Goal: Task Accomplishment & Management: Use online tool/utility

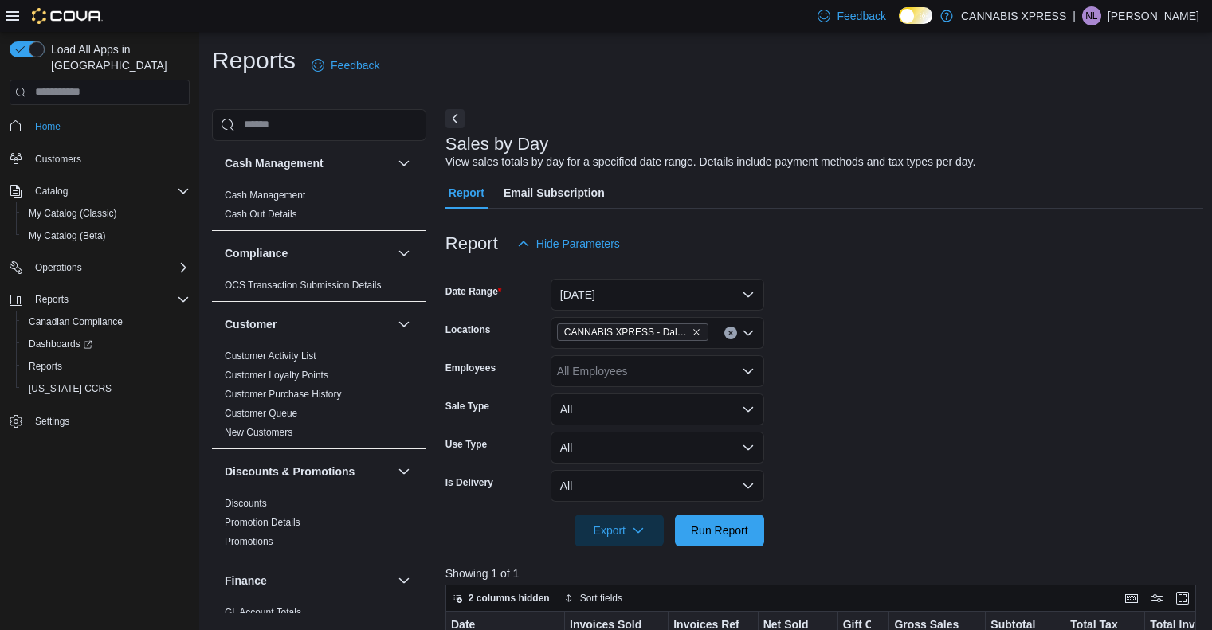
scroll to position [102, 0]
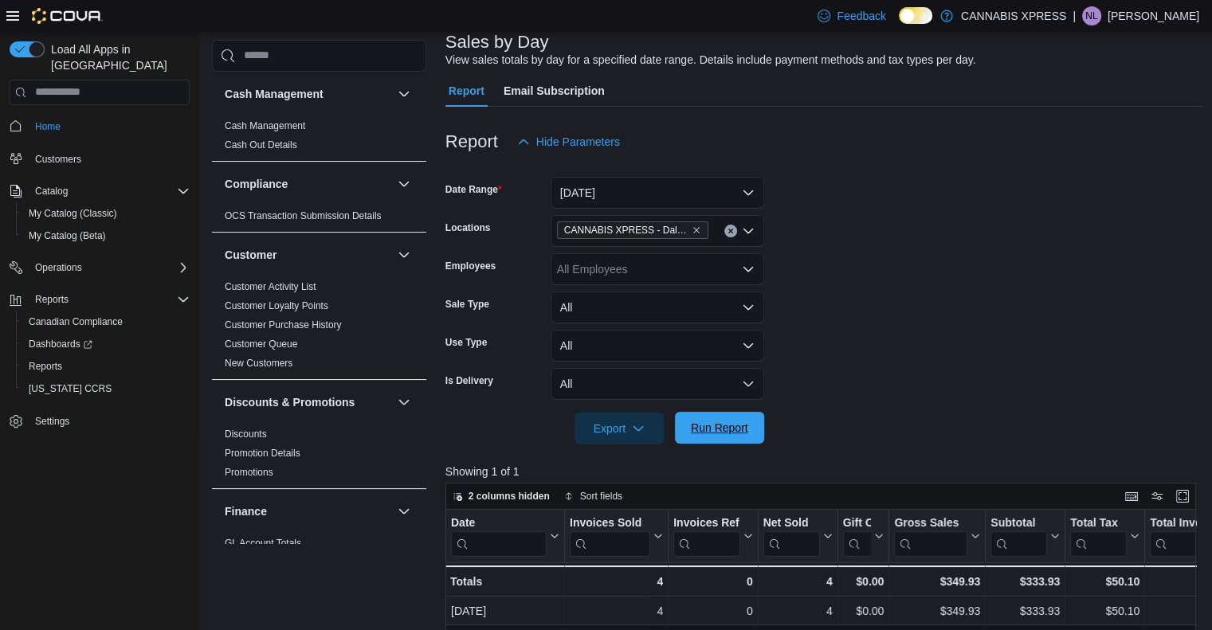
click at [702, 422] on span "Run Report" at bounding box center [719, 428] width 57 height 16
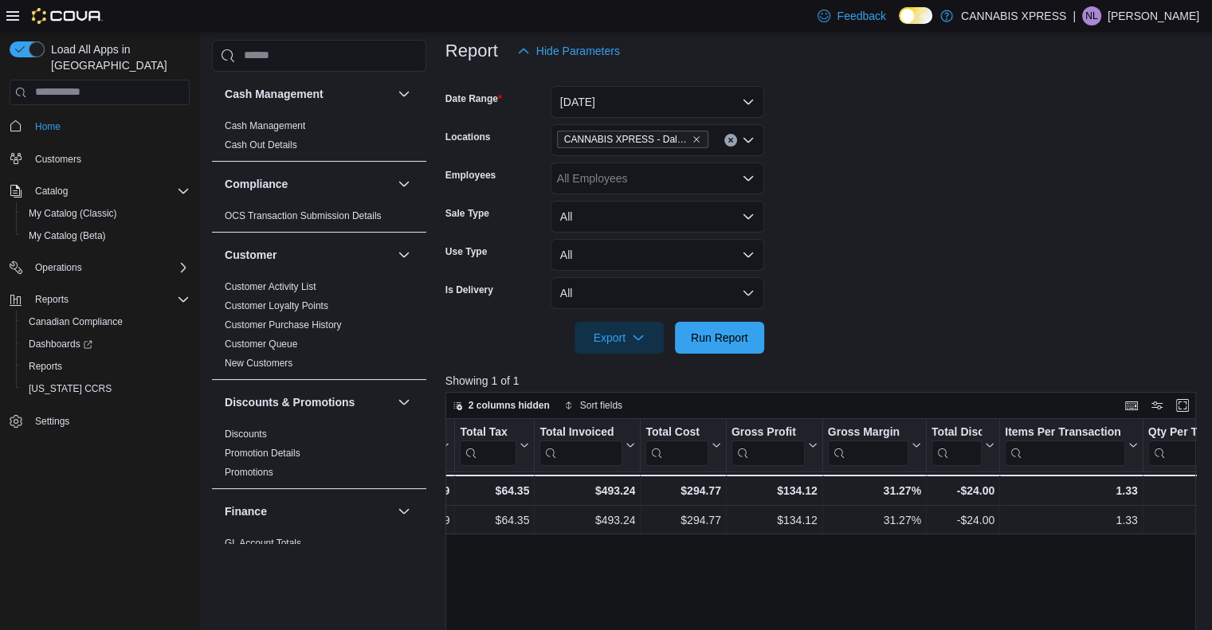
scroll to position [0, 612]
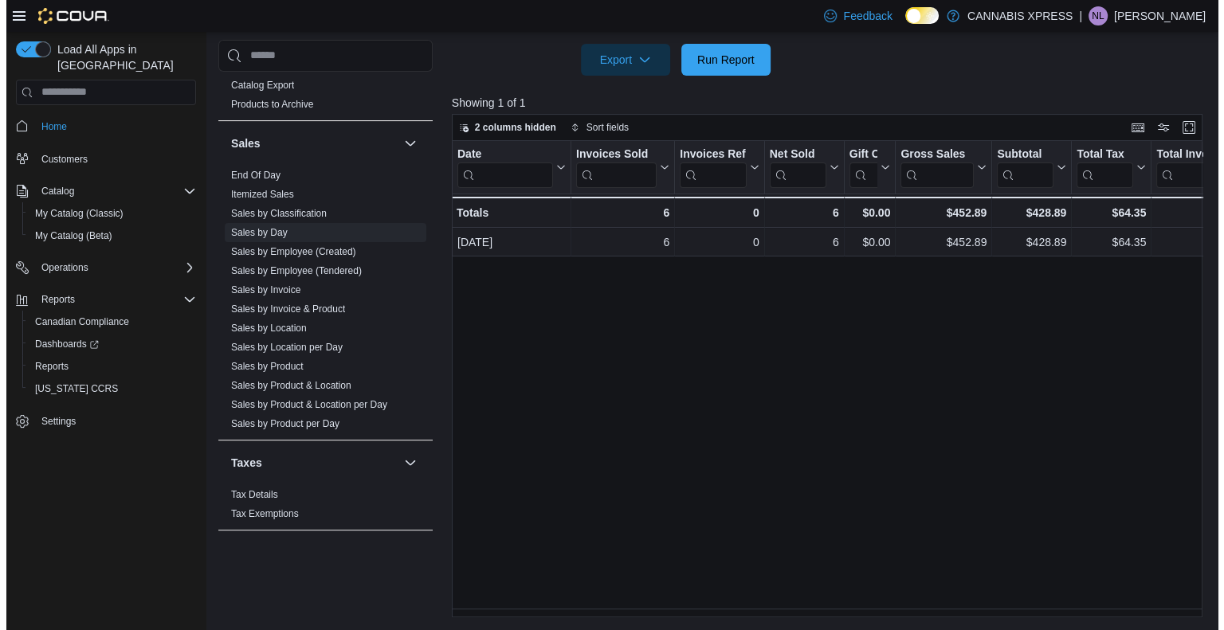
scroll to position [0, 0]
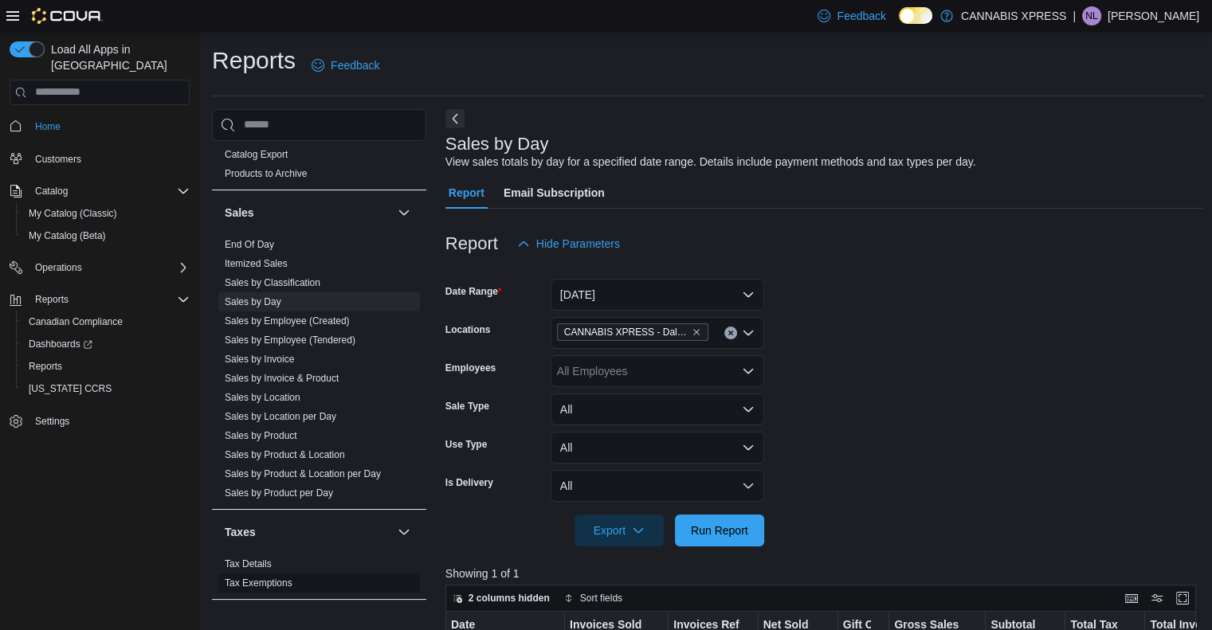
click at [257, 584] on link "Tax Exemptions" at bounding box center [259, 583] width 68 height 11
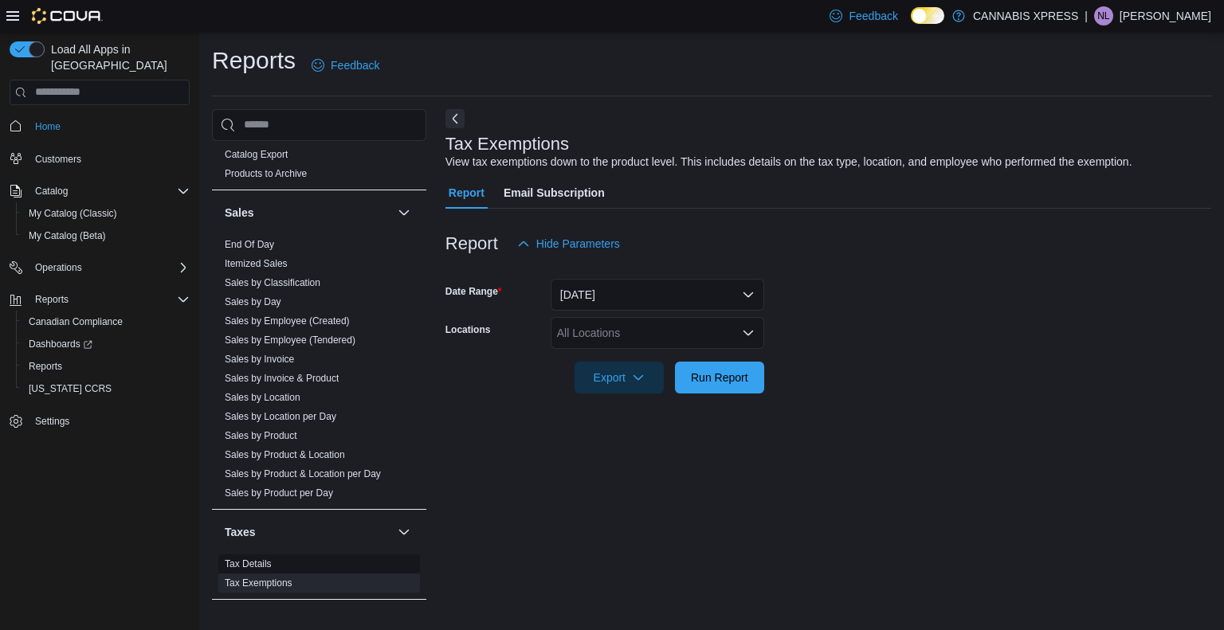
click at [269, 563] on link "Tax Details" at bounding box center [248, 564] width 47 height 11
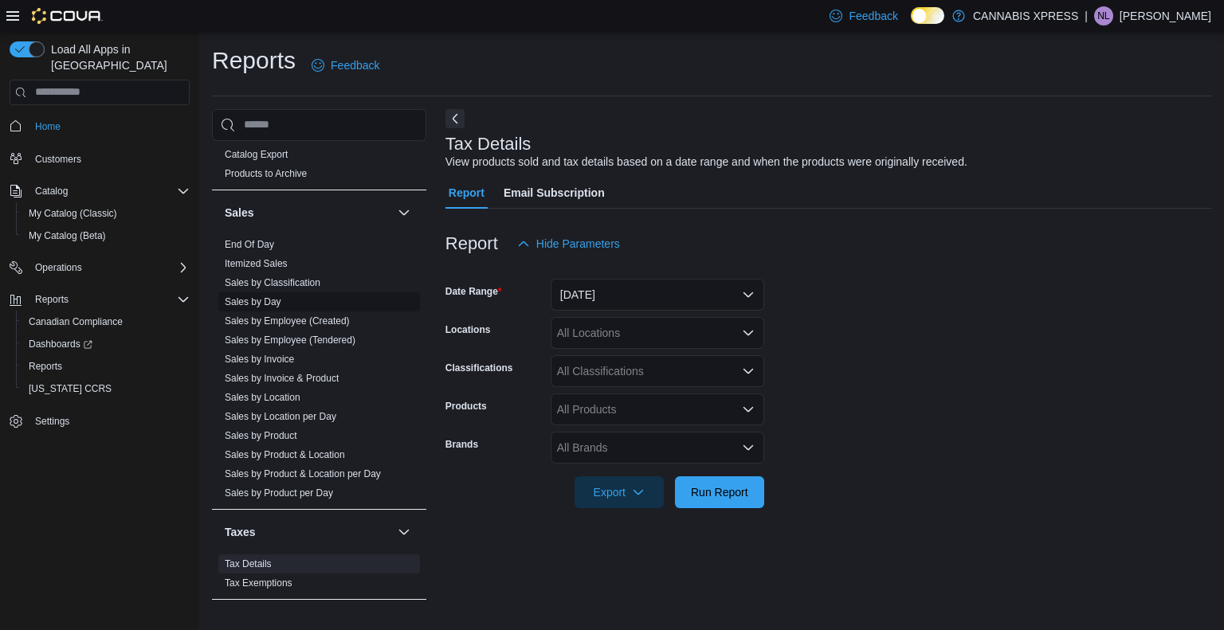
click at [271, 302] on link "Sales by Day" at bounding box center [253, 301] width 57 height 11
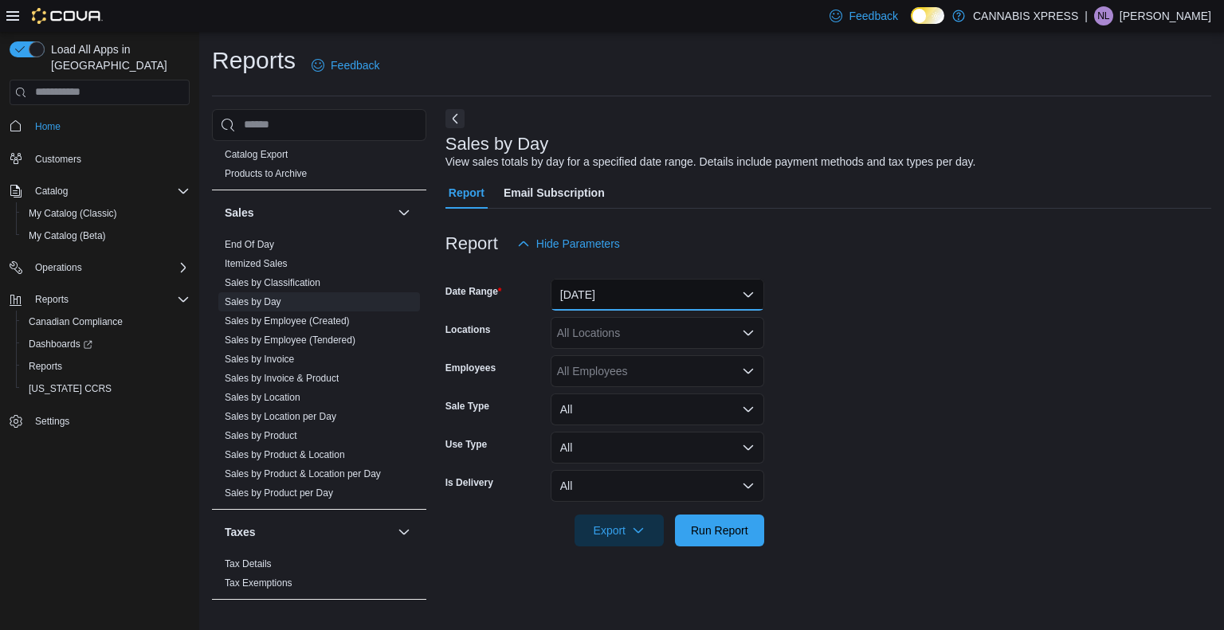
click at [597, 282] on button "[DATE]" at bounding box center [658, 295] width 214 height 32
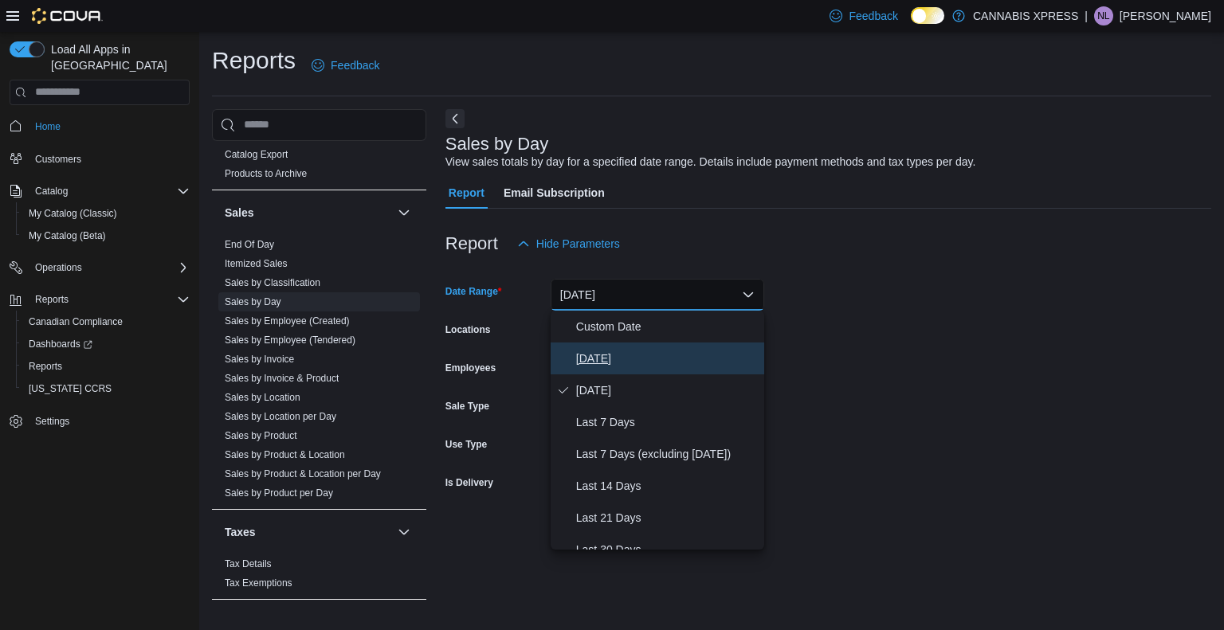
click at [598, 354] on span "[DATE]" at bounding box center [667, 358] width 182 height 19
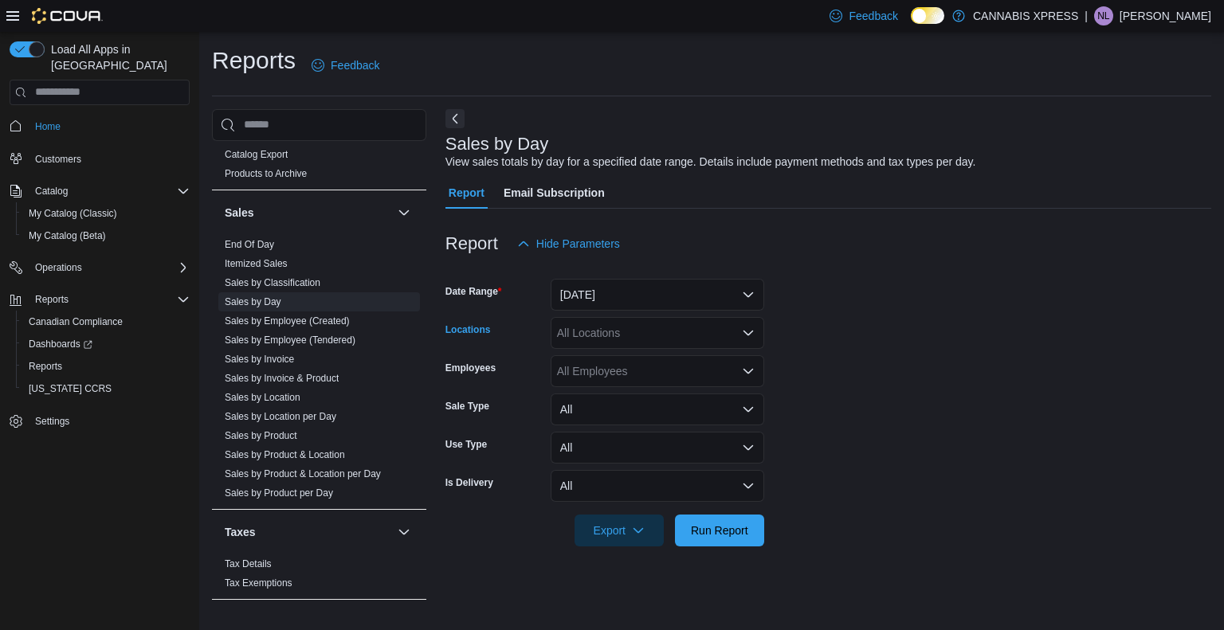
click at [625, 346] on div "All Locations" at bounding box center [658, 333] width 214 height 32
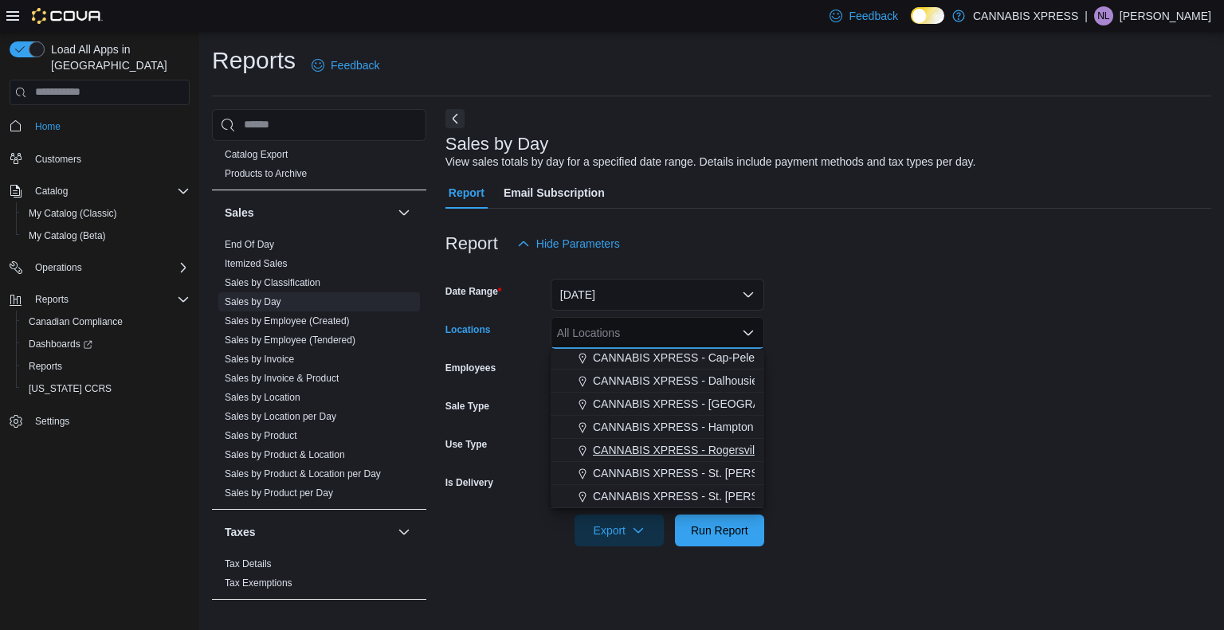
click at [662, 442] on span "CANNABIS XPRESS - Rogersville - (Rue Principale)" at bounding box center [723, 450] width 261 height 16
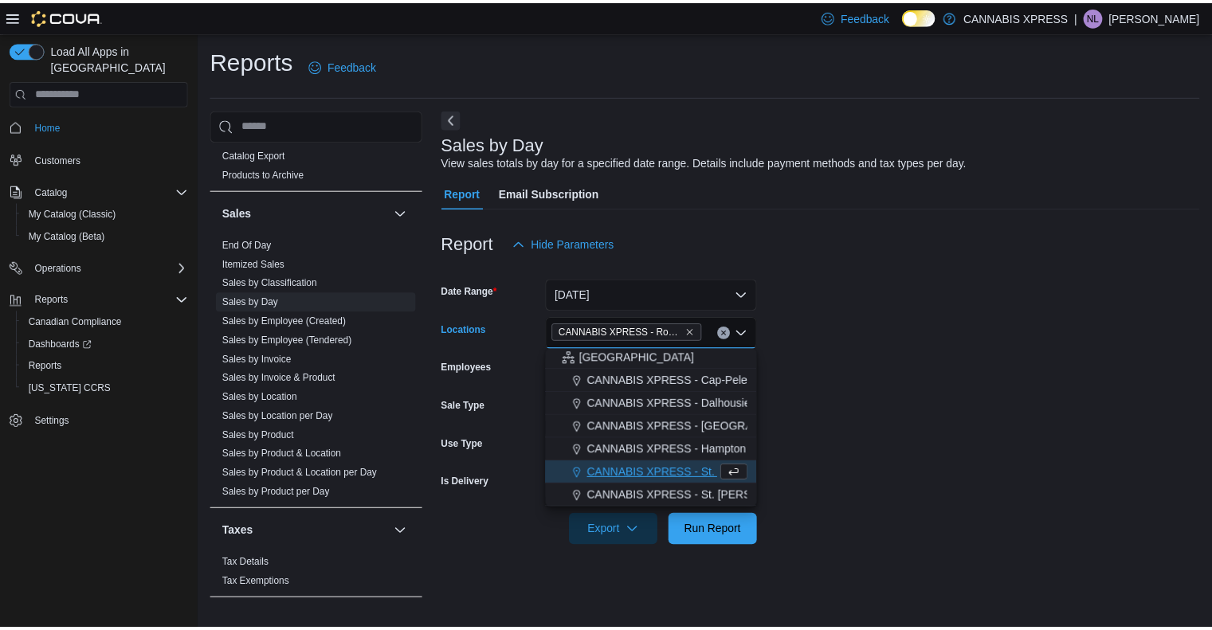
scroll to position [372, 0]
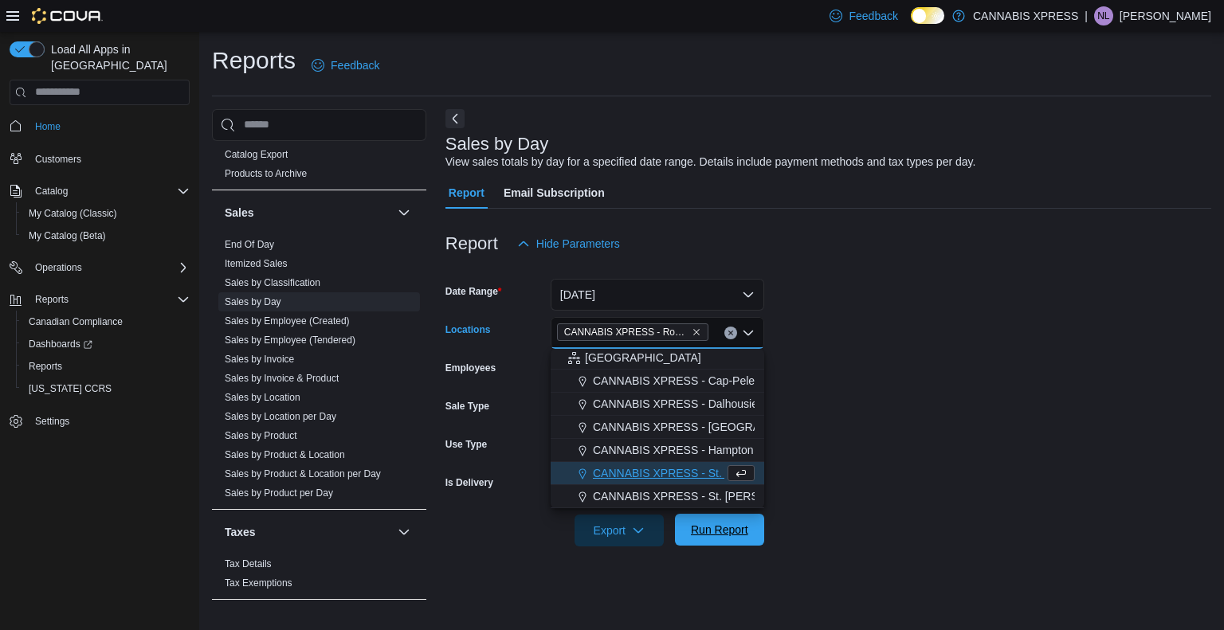
click at [740, 530] on span "Run Report" at bounding box center [719, 530] width 57 height 16
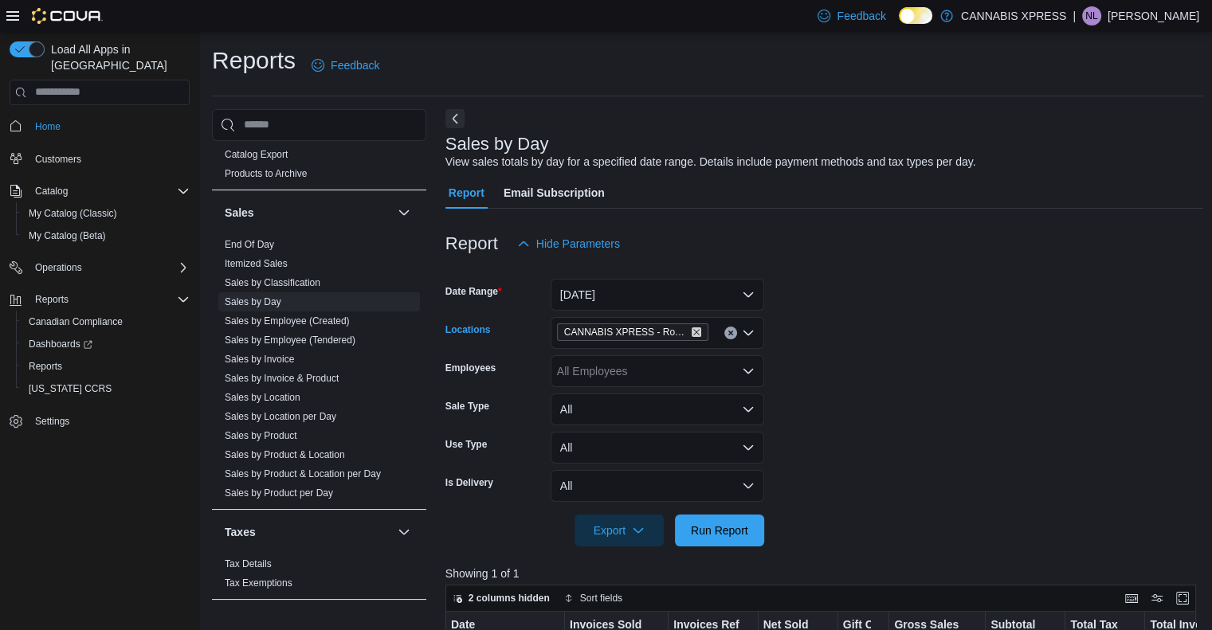
click at [700, 331] on icon "Remove CANNABIS XPRESS - Rogersville - (Rue Principale) from selection in this …" at bounding box center [697, 333] width 10 height 10
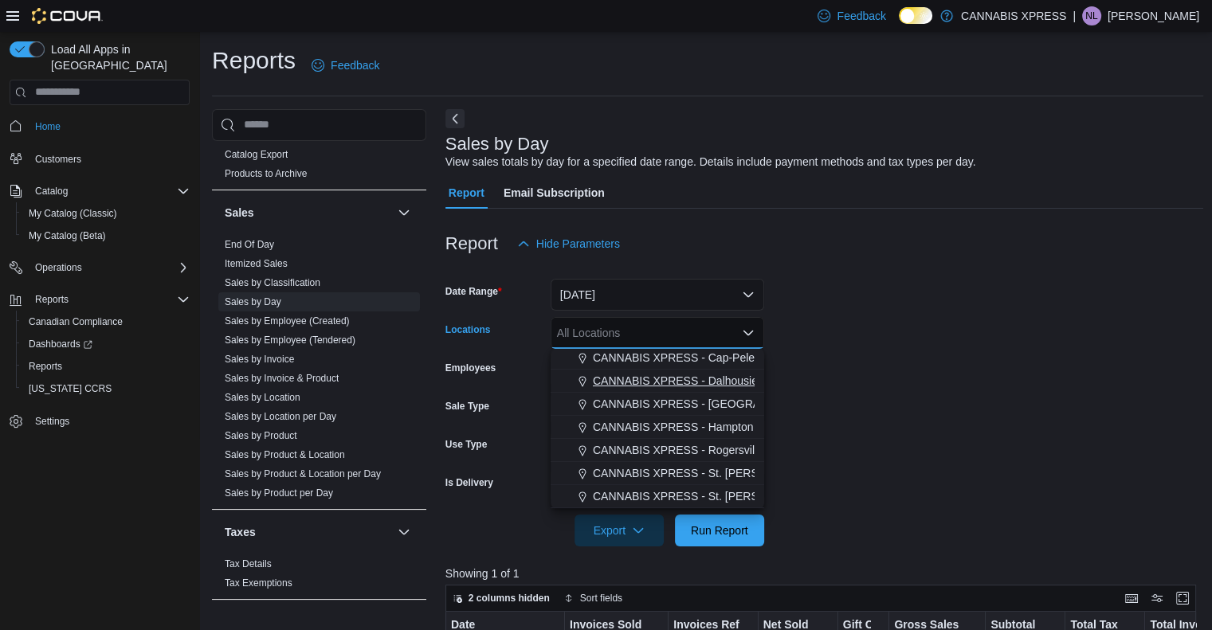
click at [693, 375] on span "CANNABIS XPRESS - Dalhousie ([PERSON_NAME][GEOGRAPHIC_DATA])" at bounding box center [784, 381] width 383 height 16
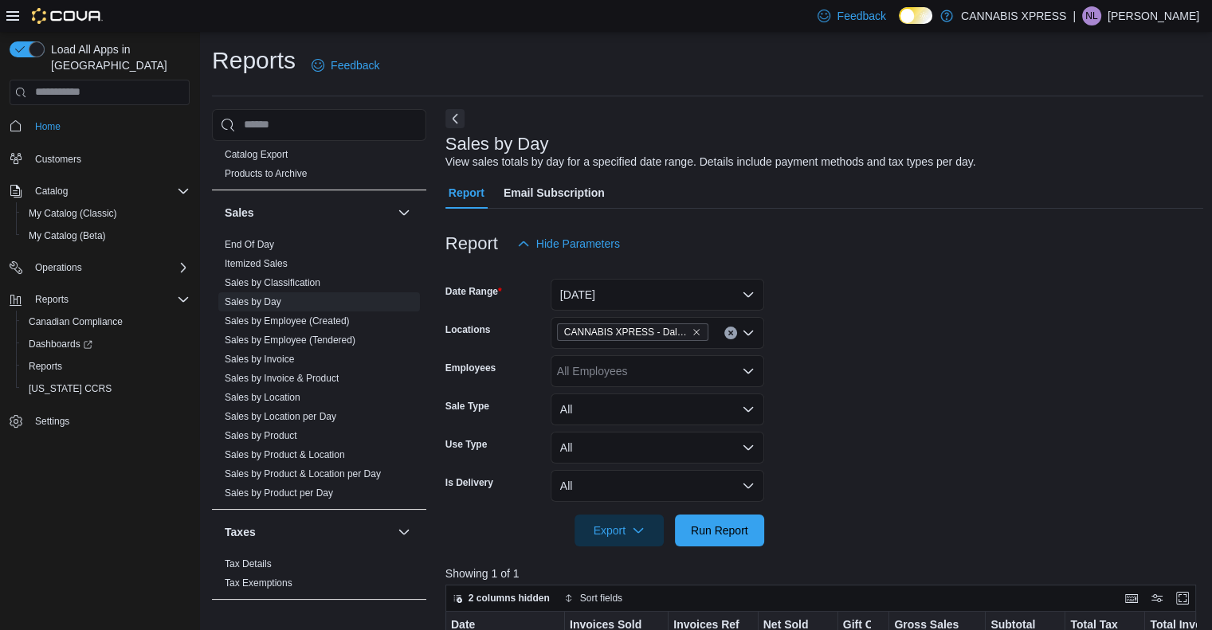
click at [786, 488] on form "Date Range [DATE] Locations CANNABIS XPRESS - Dalhousie ([PERSON_NAME][GEOGRAPH…" at bounding box center [824, 403] width 759 height 287
click at [720, 528] on span "Run Report" at bounding box center [719, 530] width 57 height 16
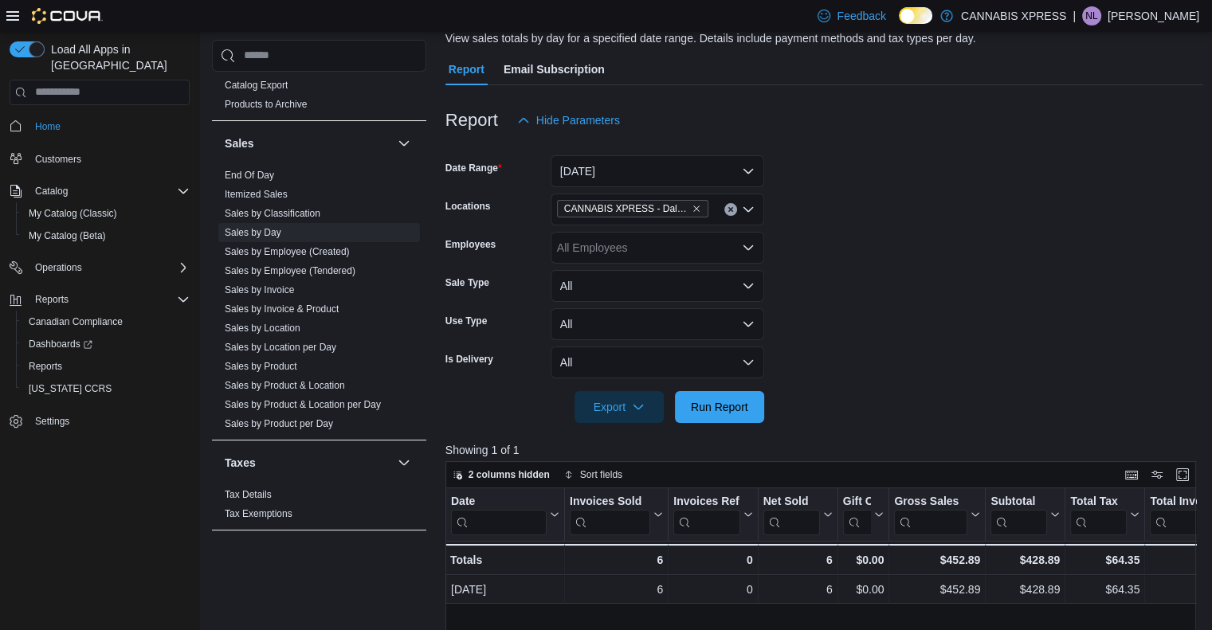
scroll to position [124, 0]
drag, startPoint x: 628, startPoint y: 185, endPoint x: 631, endPoint y: 158, distance: 27.3
click at [631, 158] on button "[DATE]" at bounding box center [658, 171] width 214 height 32
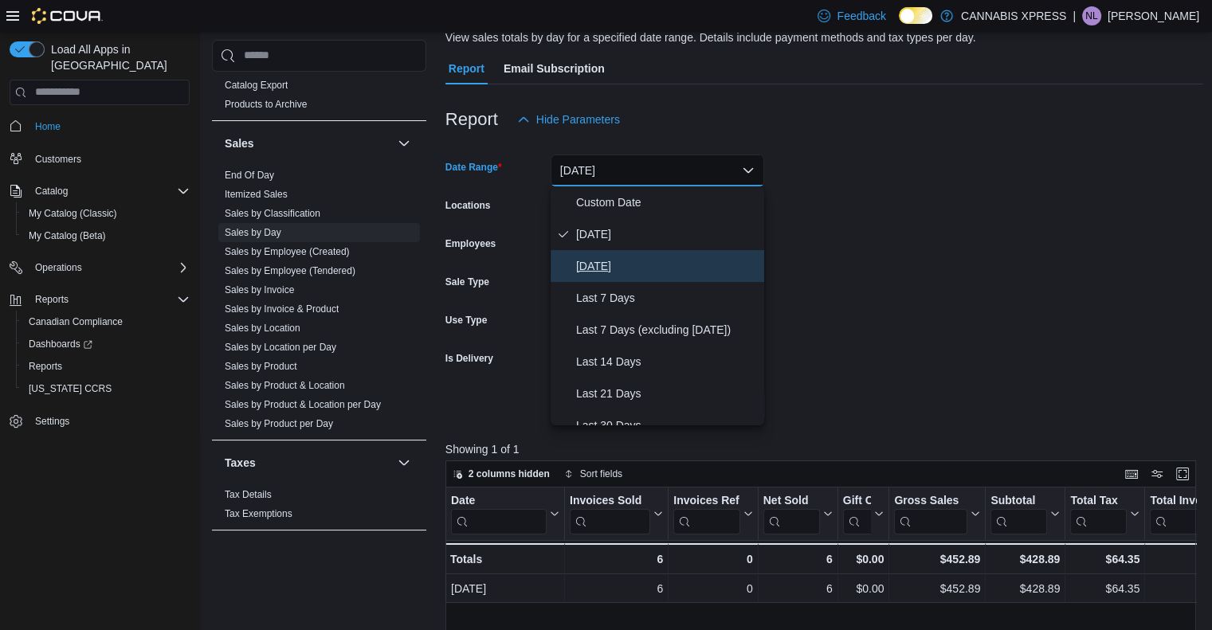
click at [614, 259] on span "[DATE]" at bounding box center [667, 266] width 182 height 19
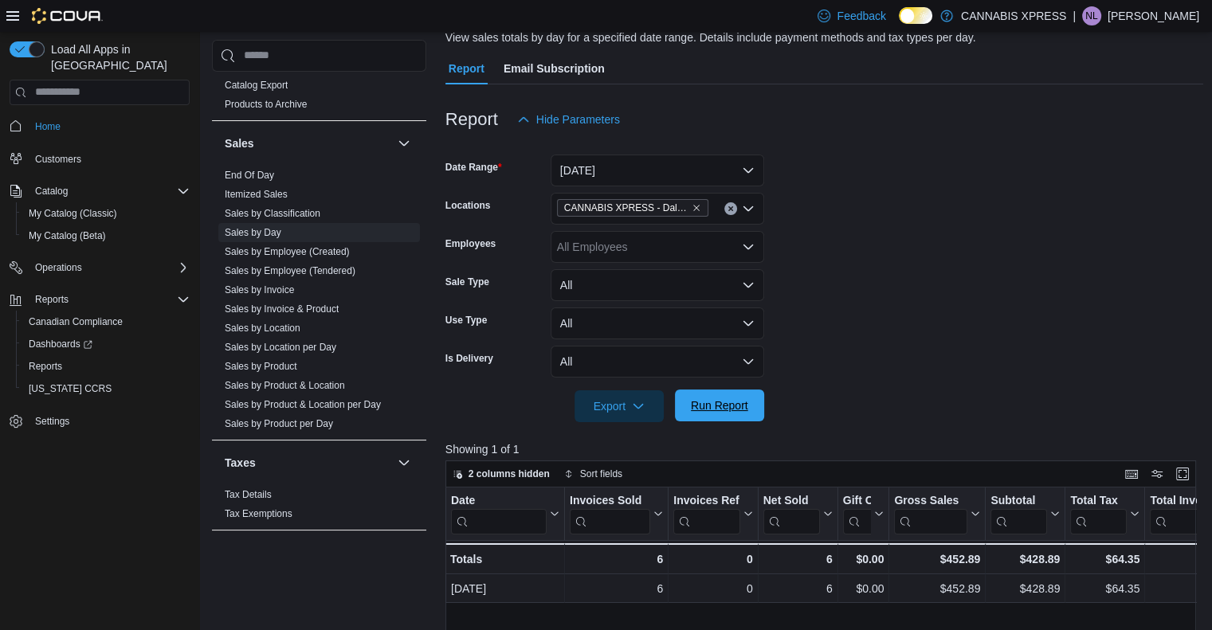
click at [717, 390] on span "Run Report" at bounding box center [720, 406] width 70 height 32
click at [979, 532] on div at bounding box center [985, 514] width 13 height 53
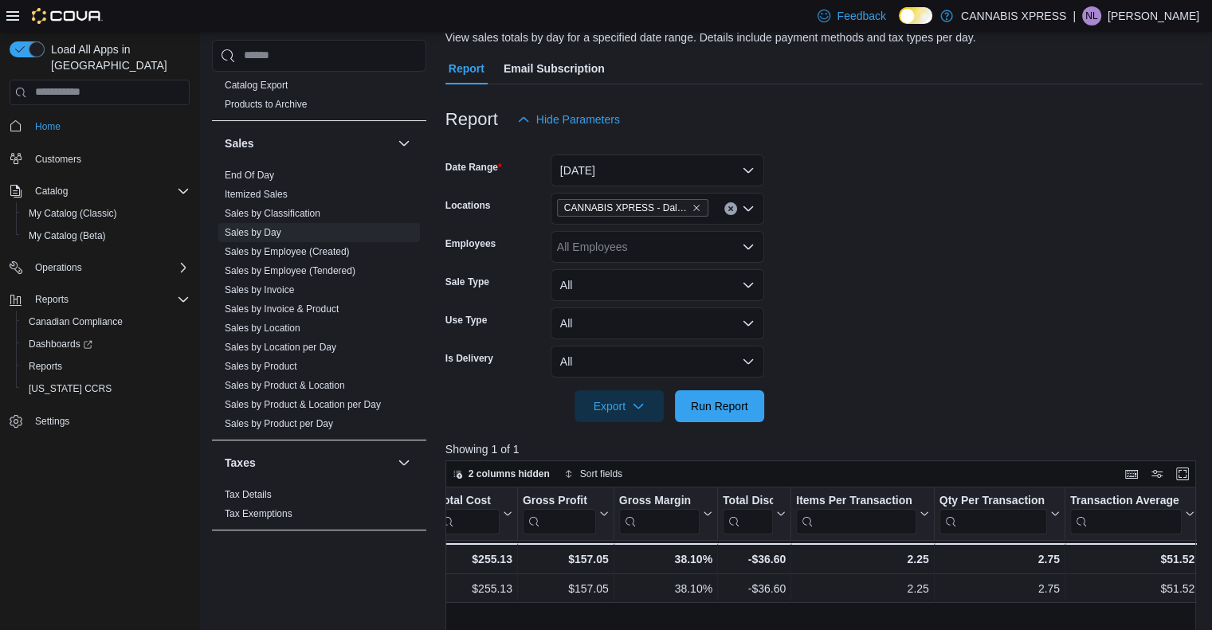
scroll to position [0, 1227]
